Goal: Go to known website: Go to known website

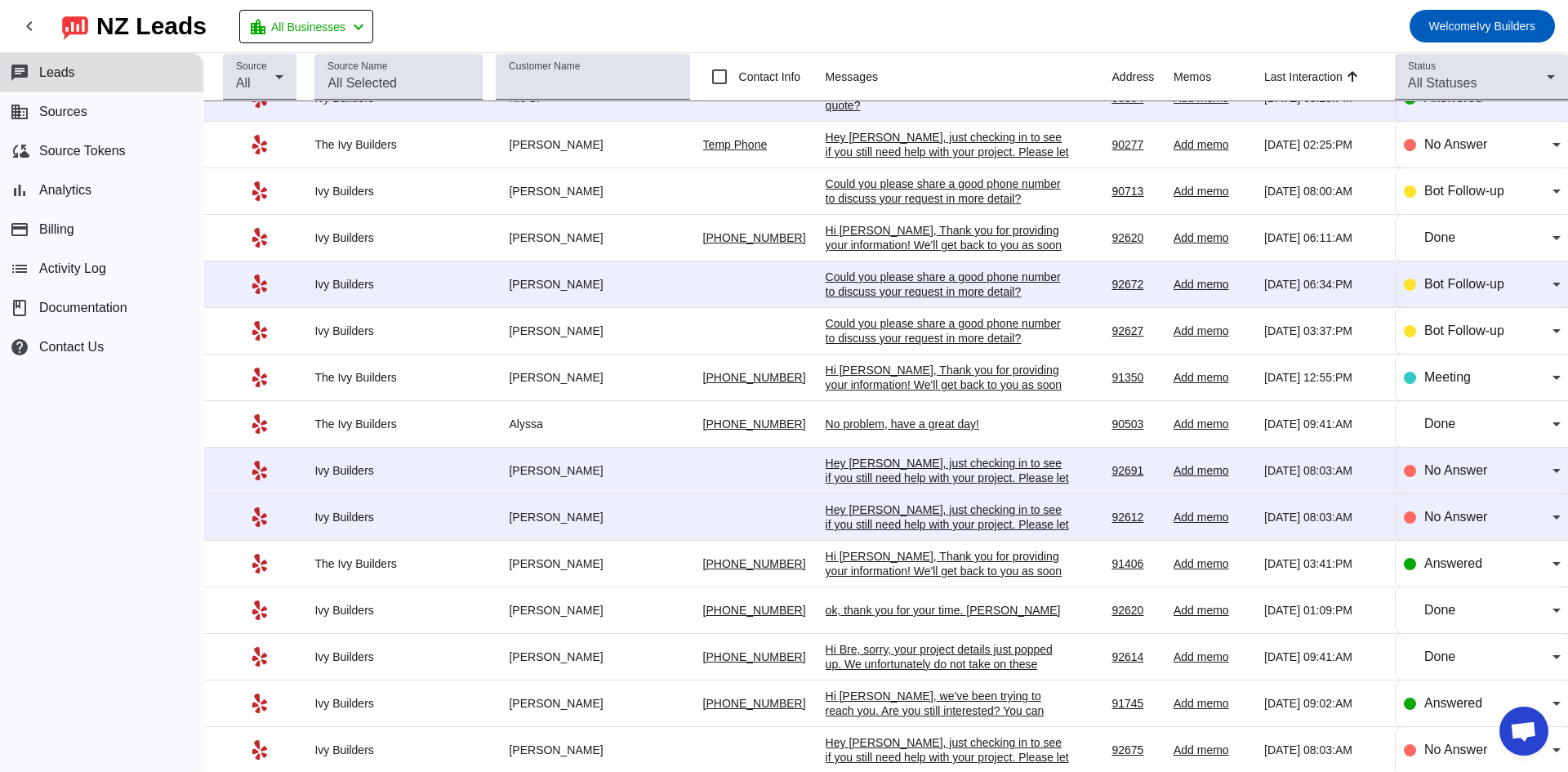
scroll to position [108, 0]
